Goal: Task Accomplishment & Management: Manage account settings

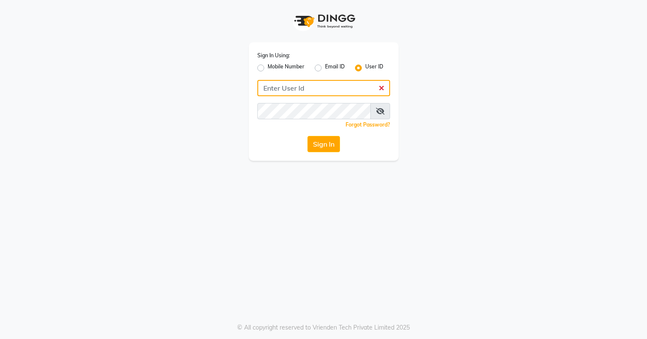
type input "[PERSON_NAME]@123"
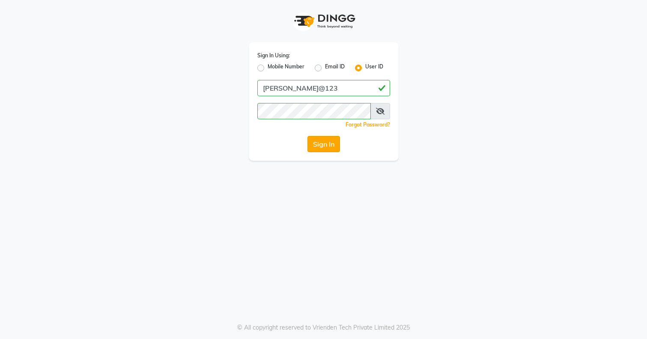
click at [325, 142] on button "Sign In" at bounding box center [323, 144] width 33 height 16
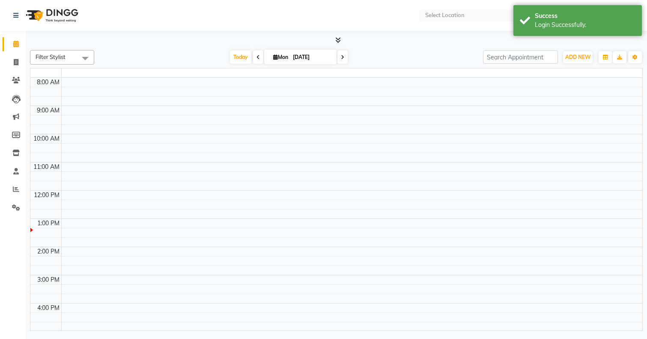
select select "en"
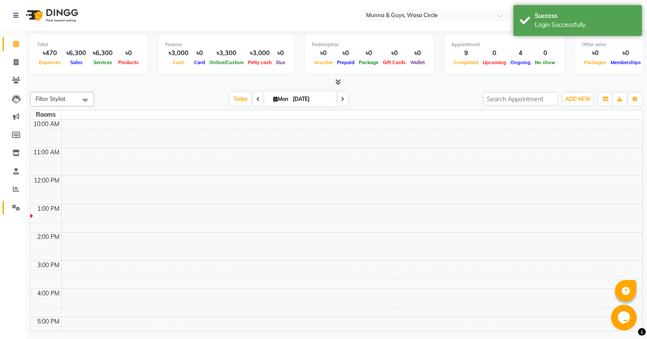
click at [16, 201] on link "Settings" at bounding box center [13, 208] width 21 height 14
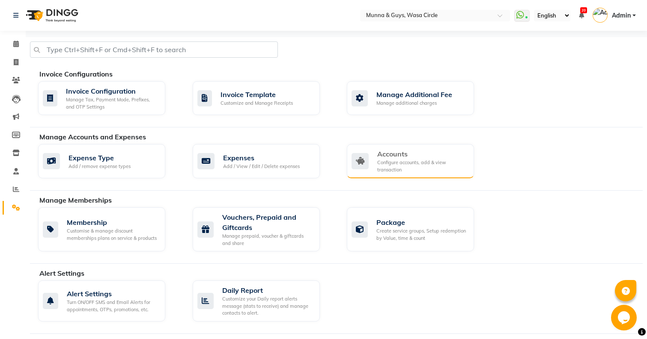
click at [389, 148] on div "Accounts Configure accounts, add & view transaction" at bounding box center [410, 161] width 127 height 34
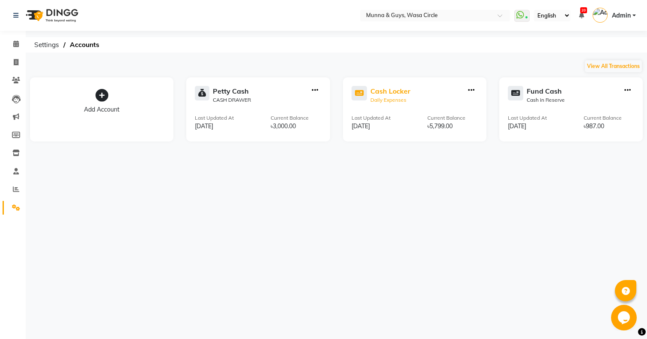
click at [383, 91] on div "Cash Locker" at bounding box center [390, 91] width 40 height 10
select select "3674"
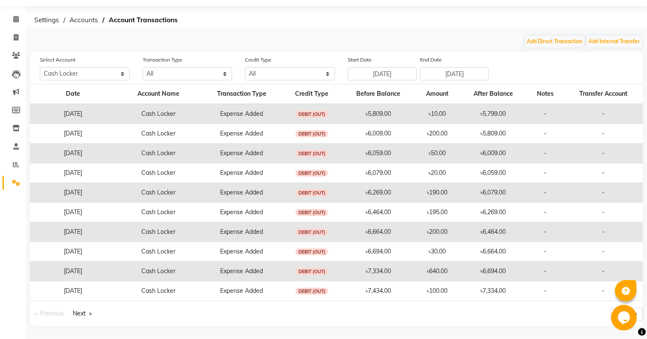
scroll to position [25, 0]
click at [82, 315] on link "Next page" at bounding box center [81, 314] width 27 height 12
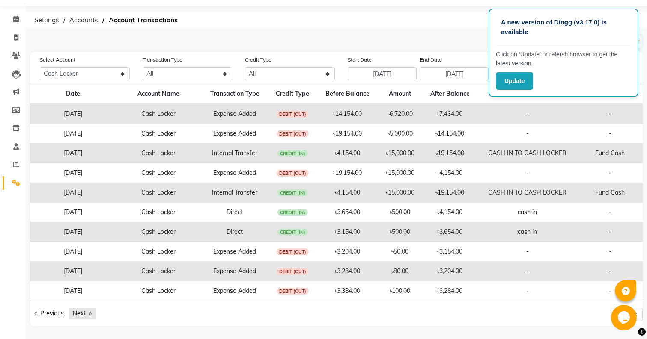
click at [87, 313] on link "Next page" at bounding box center [81, 314] width 27 height 12
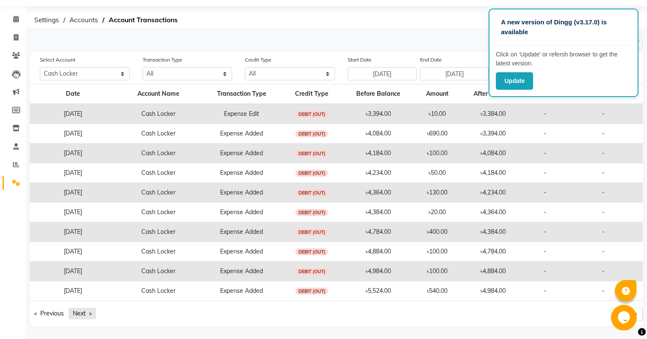
click at [87, 313] on link "Next page" at bounding box center [81, 314] width 27 height 12
click at [87, 314] on link "Next page" at bounding box center [81, 314] width 27 height 12
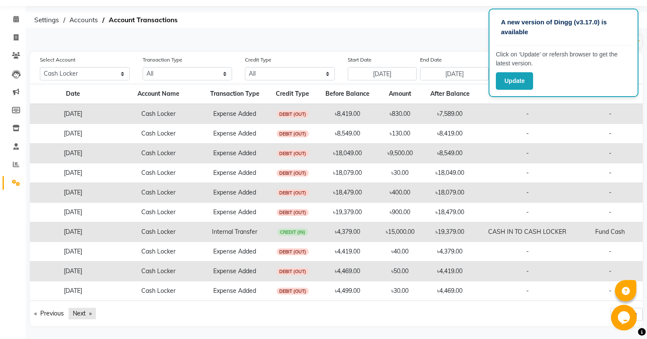
click at [87, 314] on link "Next page" at bounding box center [81, 314] width 27 height 12
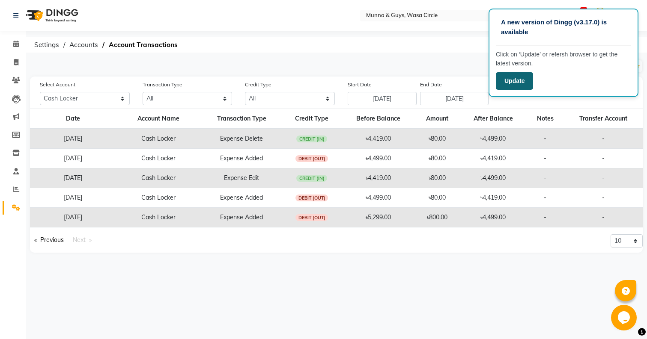
click at [502, 84] on button "Update" at bounding box center [514, 81] width 37 height 18
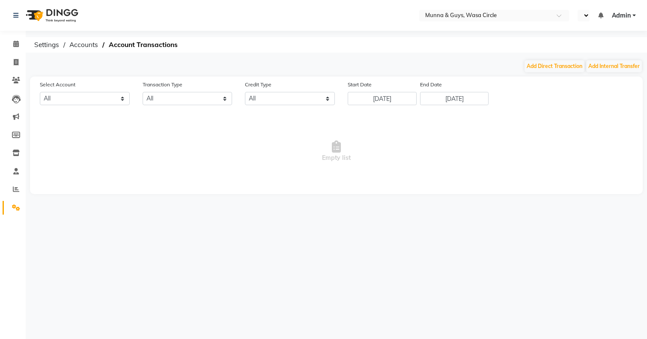
select select "en"
select select "3674"
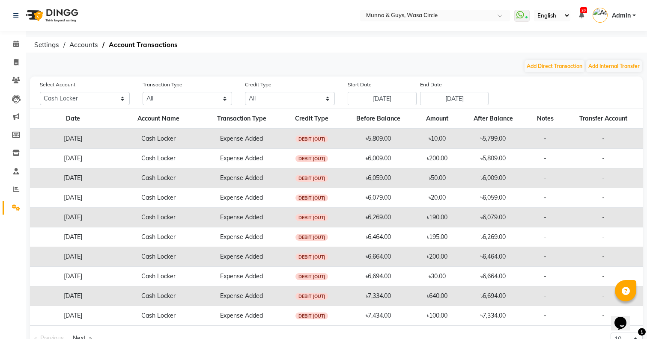
click at [581, 15] on icon at bounding box center [581, 15] width 5 height 6
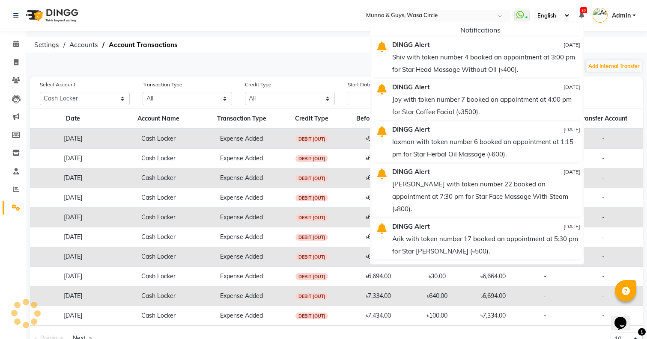
click at [534, 14] on div "English ENGLISH Español العربية मराठी हिंदी ગુજરાતી தமிழ் 中文" at bounding box center [552, 16] width 36 height 12
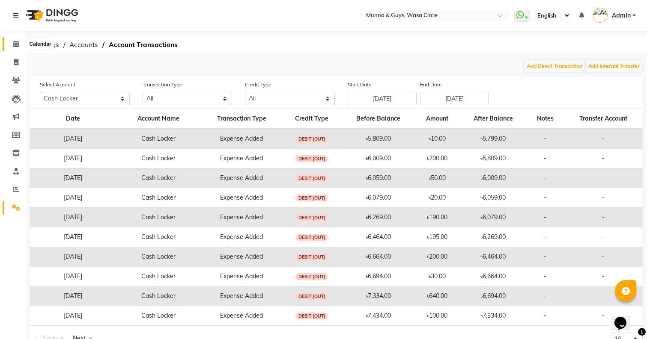
click at [16, 42] on icon at bounding box center [16, 44] width 6 height 6
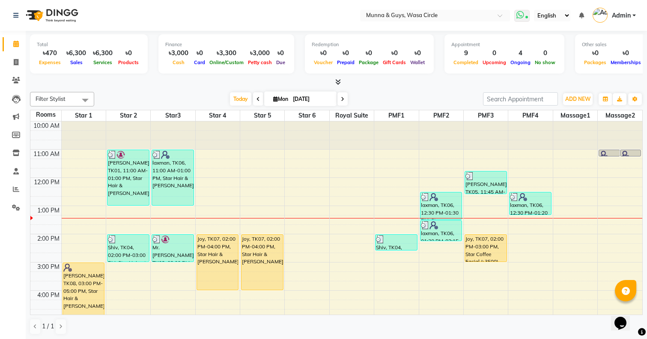
click at [516, 15] on icon at bounding box center [520, 15] width 8 height 9
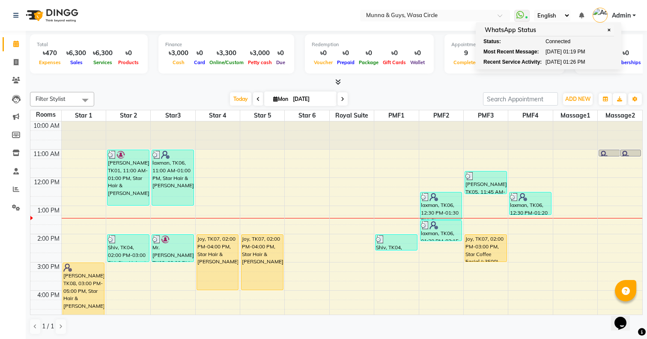
click at [534, 15] on div "English ENGLISH Español العربية मराठी हिंदी ગુજરાતી தமிழ் 中文" at bounding box center [552, 16] width 36 height 12
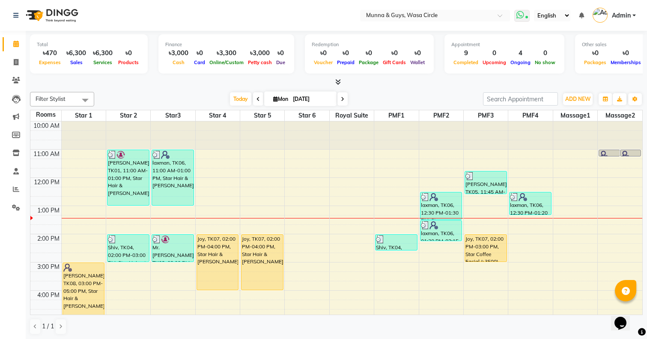
click at [516, 15] on icon at bounding box center [520, 15] width 8 height 9
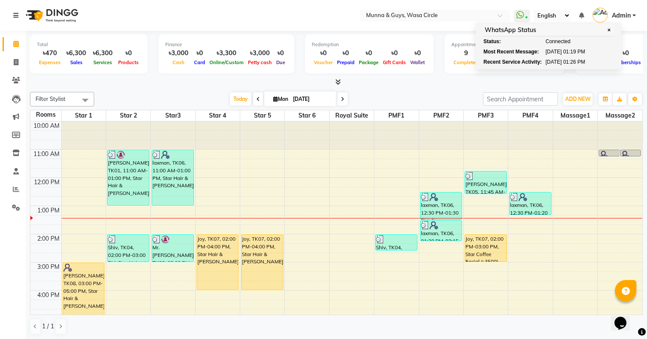
click at [534, 16] on div "English ENGLISH Español العربية मराठी हिंदी ગુજરાતી தமிழ் 中文" at bounding box center [552, 16] width 36 height 12
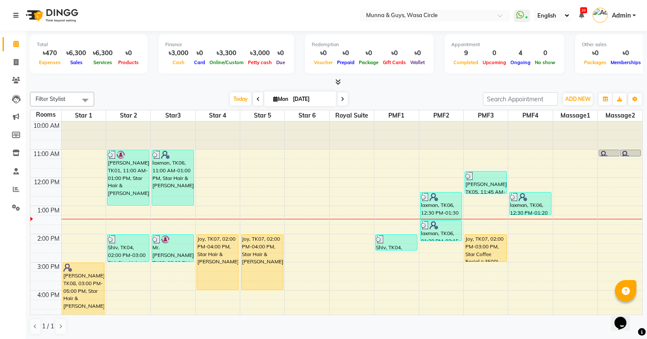
click at [582, 18] on icon at bounding box center [581, 15] width 5 height 6
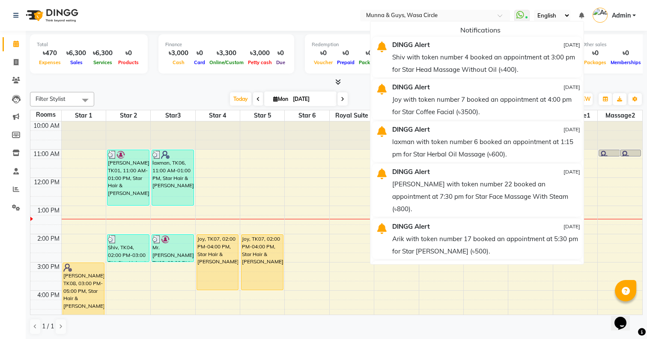
click at [535, 17] on div "English ENGLISH Español العربية मराठी हिंदी ગુજરાતી தமிழ் 中文" at bounding box center [552, 16] width 36 height 12
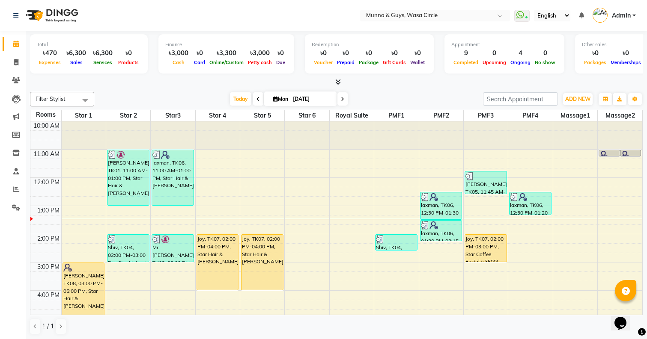
click at [547, 7] on nav "Select Location × Munna & Guys, Wasa Circle WhatsApp Status ✕ Status: Connected…" at bounding box center [323, 15] width 647 height 31
